Goal: Download file/media

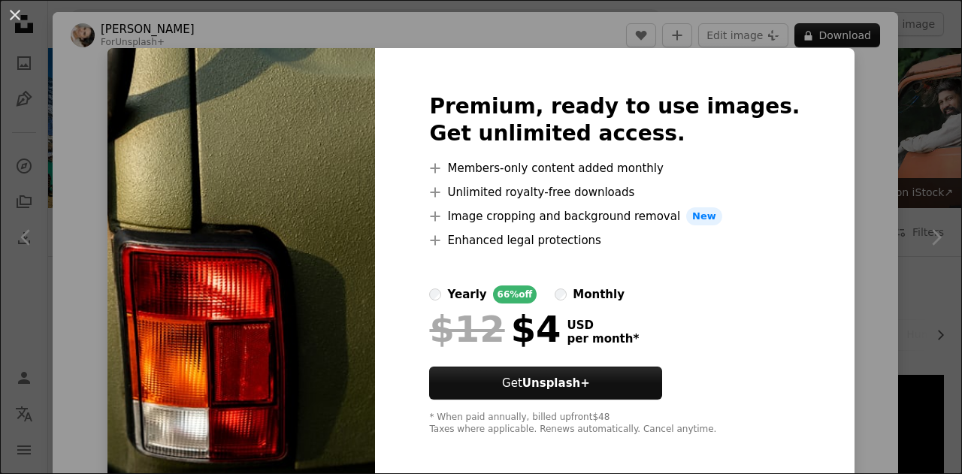
scroll to position [1207, 0]
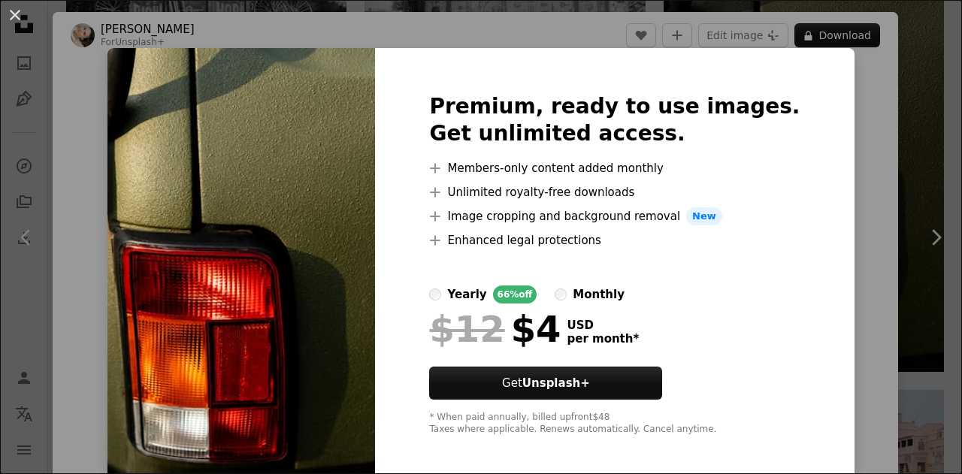
click at [854, 240] on div "An X shape Premium, ready to use images. Get unlimited access. A plus sign Memb…" at bounding box center [481, 237] width 962 height 474
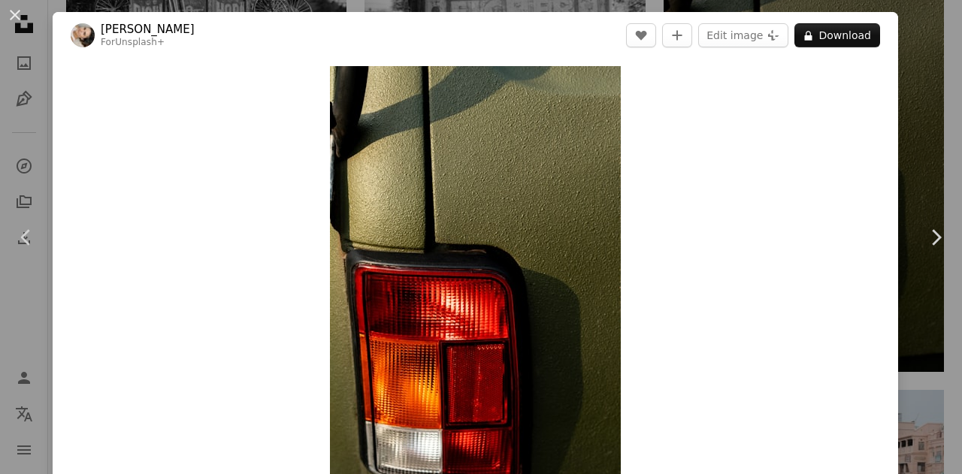
click at [921, 28] on div "An X shape Chevron left Chevron right [PERSON_NAME] For Unsplash+ A heart A plu…" at bounding box center [481, 237] width 962 height 474
